Goal: Task Accomplishment & Management: Manage account settings

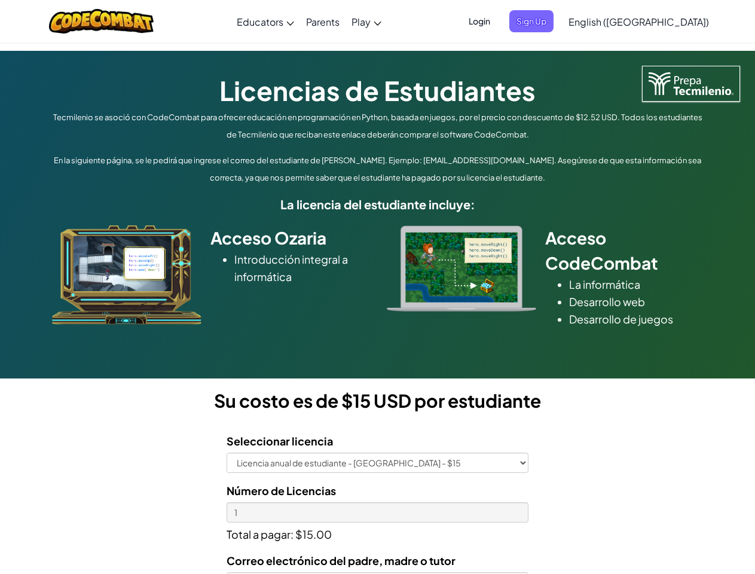
click at [378, 287] on div at bounding box center [461, 268] width 167 height 86
click at [497, 21] on span "Login" at bounding box center [480, 21] width 36 height 22
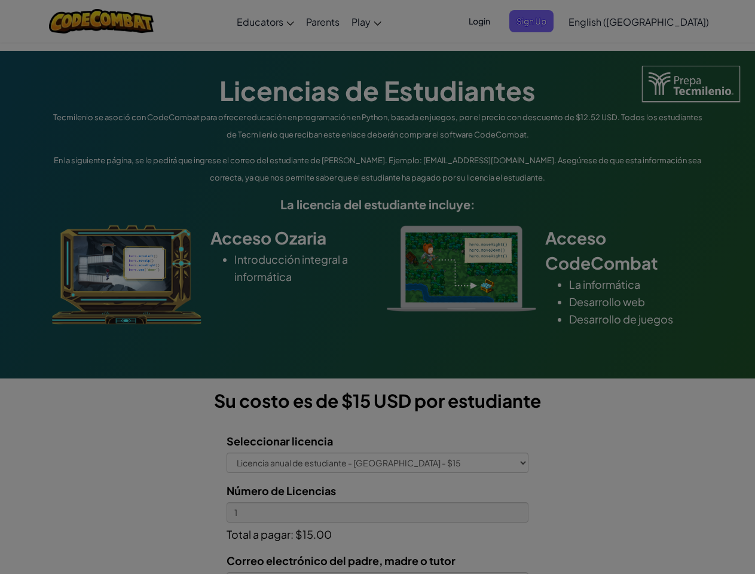
click at [551, 21] on div at bounding box center [377, 287] width 755 height 574
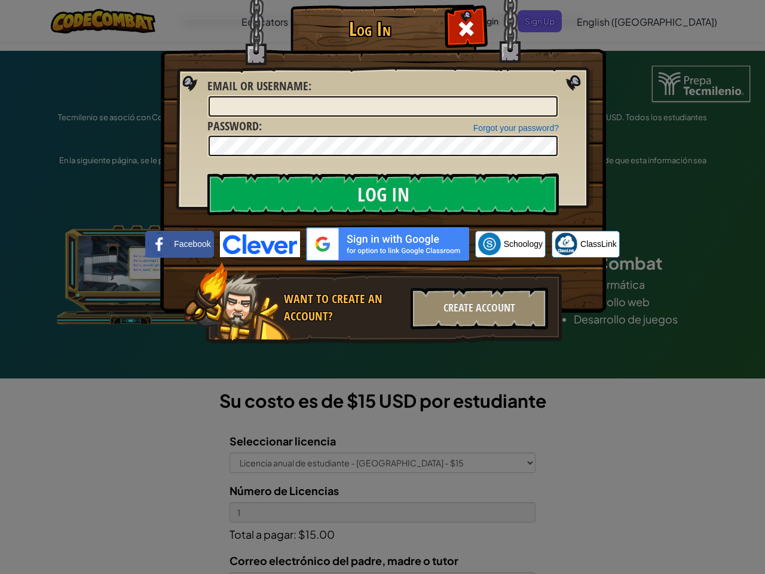
click at [604, 21] on div "Log In Unknown Error Email or Username : Forgot your password? Password : Log I…" at bounding box center [382, 287] width 765 height 574
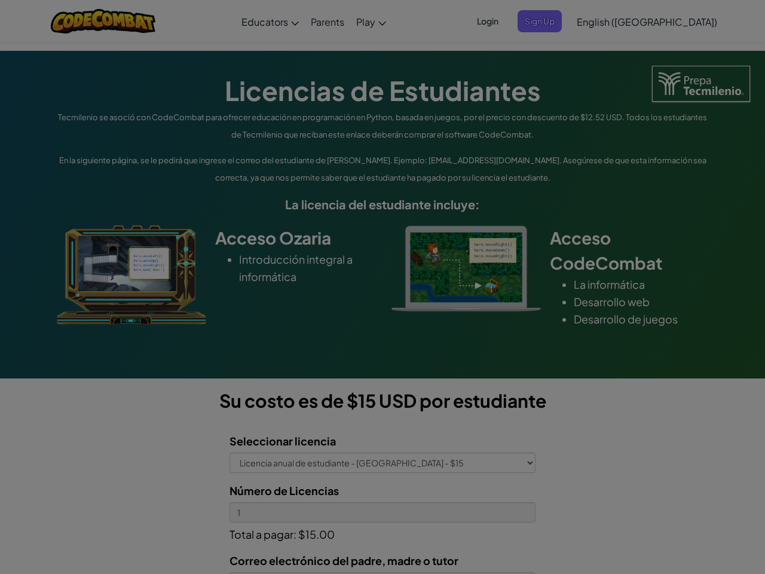
click at [604, 21] on div "Log In Unknown Error Email or Username : Forgot your password? Password : Log I…" at bounding box center [382, 287] width 765 height 574
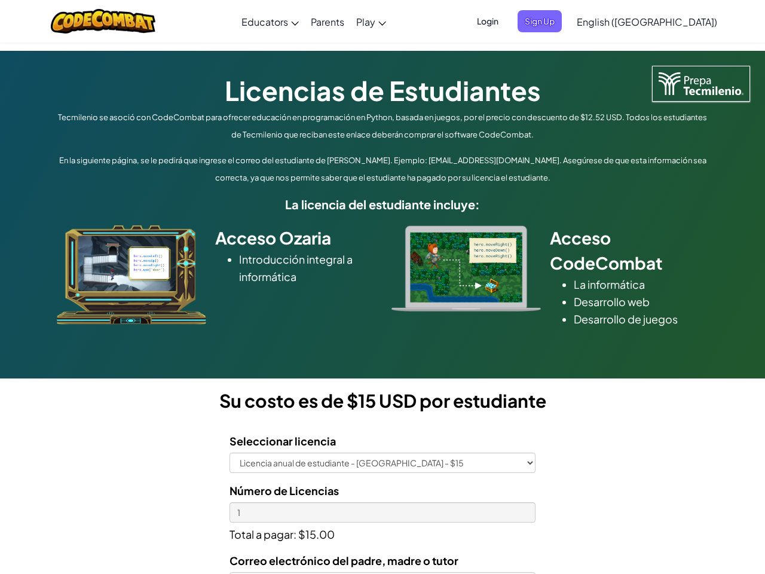
click at [668, 22] on div at bounding box center [382, 287] width 765 height 574
